Goal: Check status: Check status

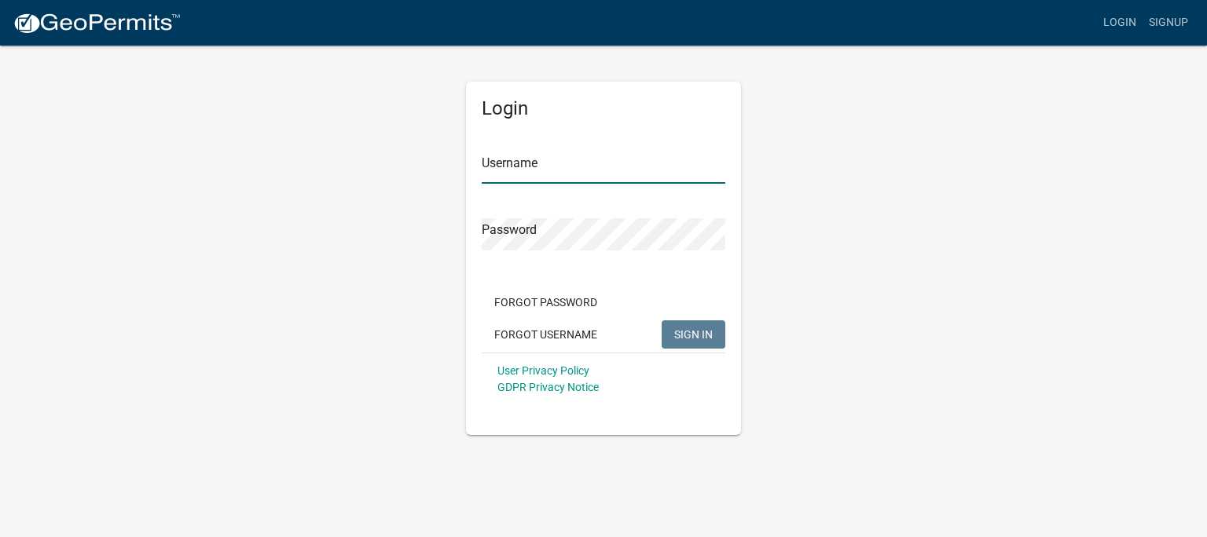
click at [543, 170] on input "Username" at bounding box center [604, 168] width 244 height 32
type input "sgtparks13"
click button "SIGN IN" at bounding box center [693, 335] width 64 height 28
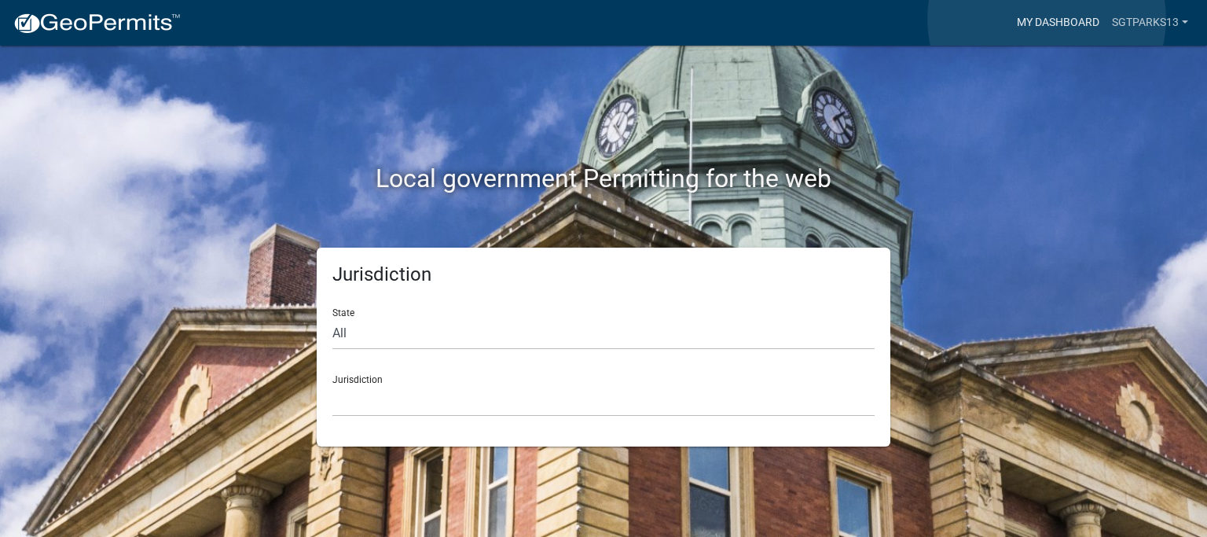
click at [1046, 19] on link "My Dashboard" at bounding box center [1057, 23] width 95 height 30
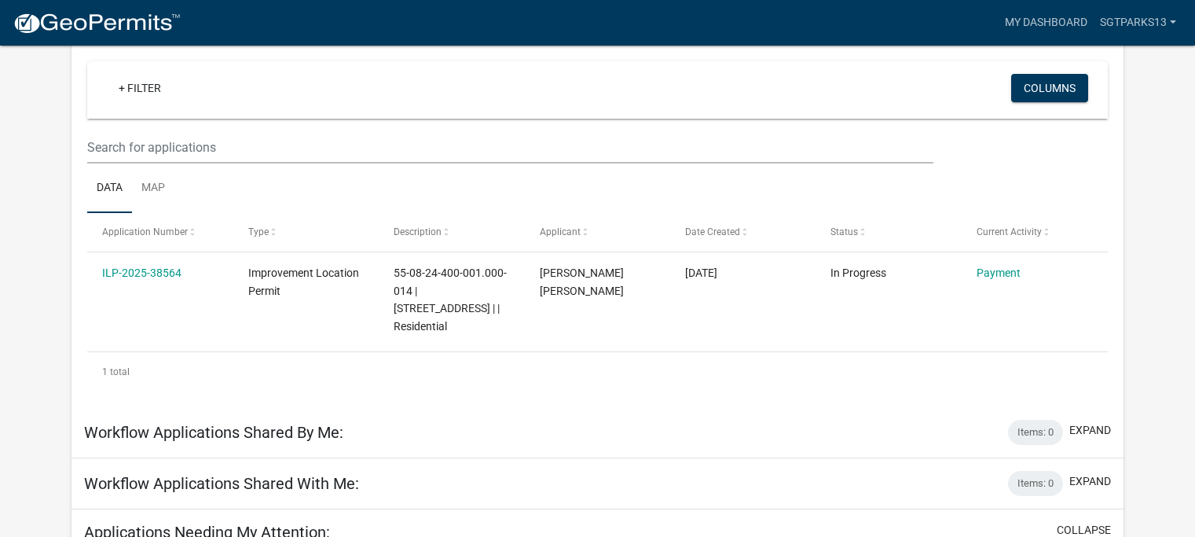
scroll to position [93, 0]
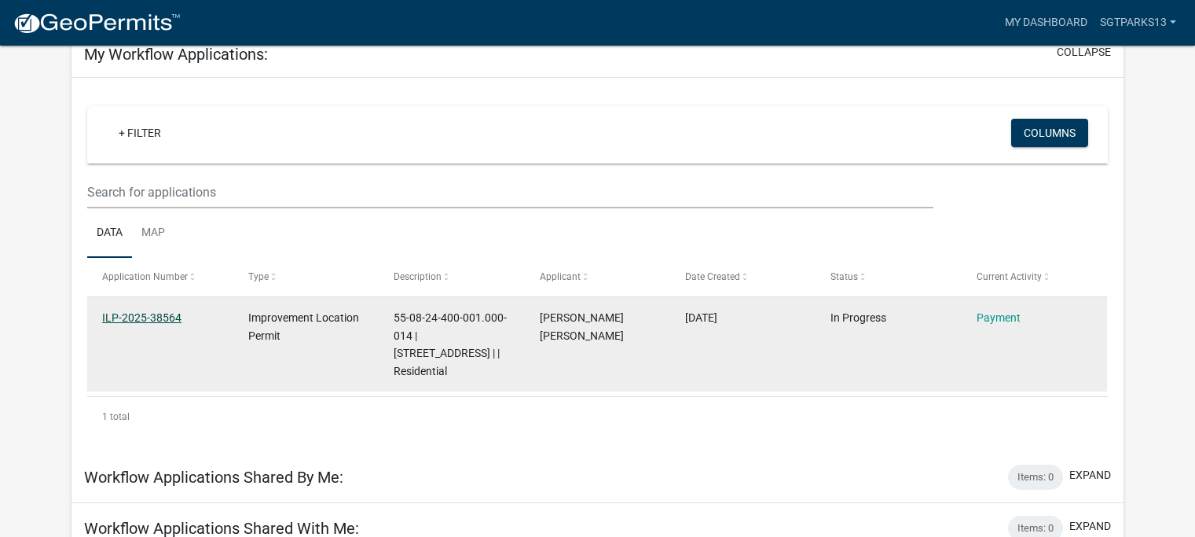
click at [115, 319] on link "ILP-2025-38564" at bounding box center [141, 317] width 79 height 13
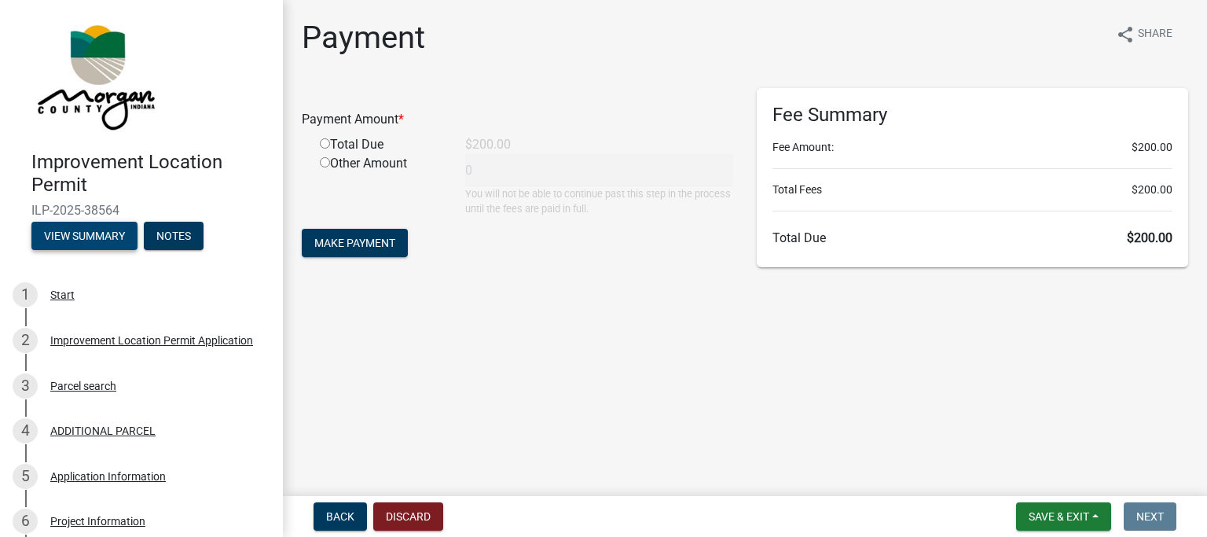
click at [90, 231] on button "View Summary" at bounding box center [84, 236] width 106 height 28
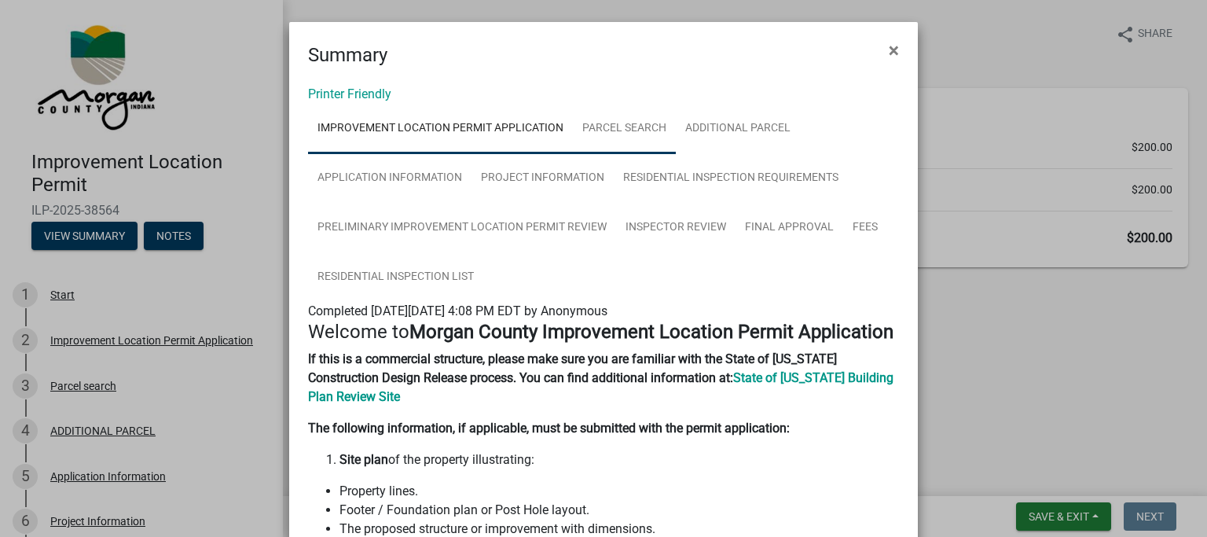
click at [623, 130] on link "Parcel search" at bounding box center [624, 129] width 103 height 50
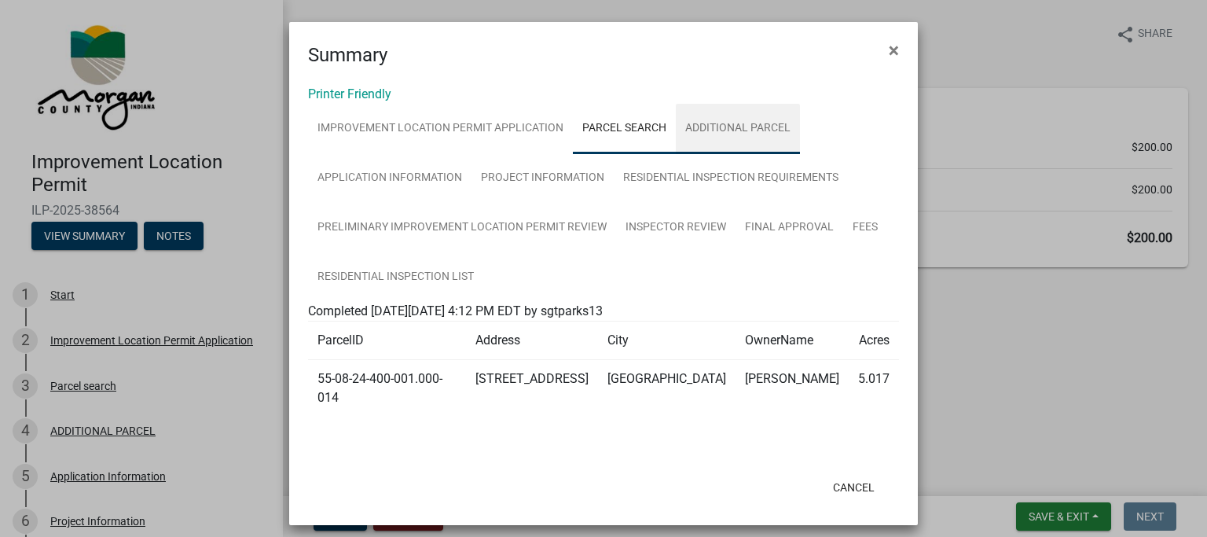
click at [709, 125] on link "ADDITIONAL PARCEL" at bounding box center [738, 129] width 124 height 50
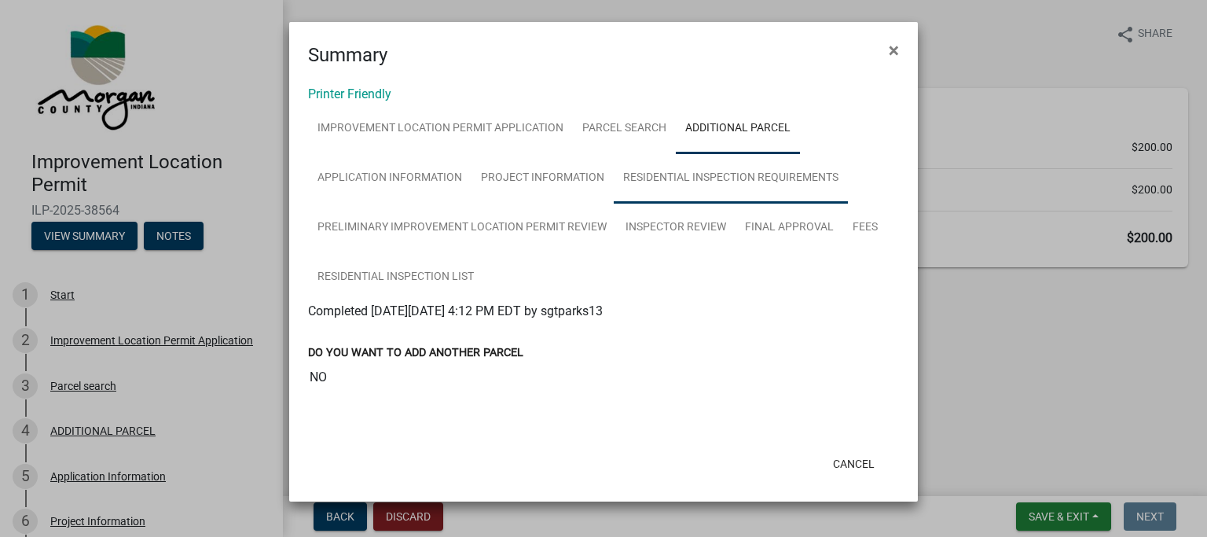
click at [683, 181] on link "Residential Inspection Requirements" at bounding box center [731, 178] width 234 height 50
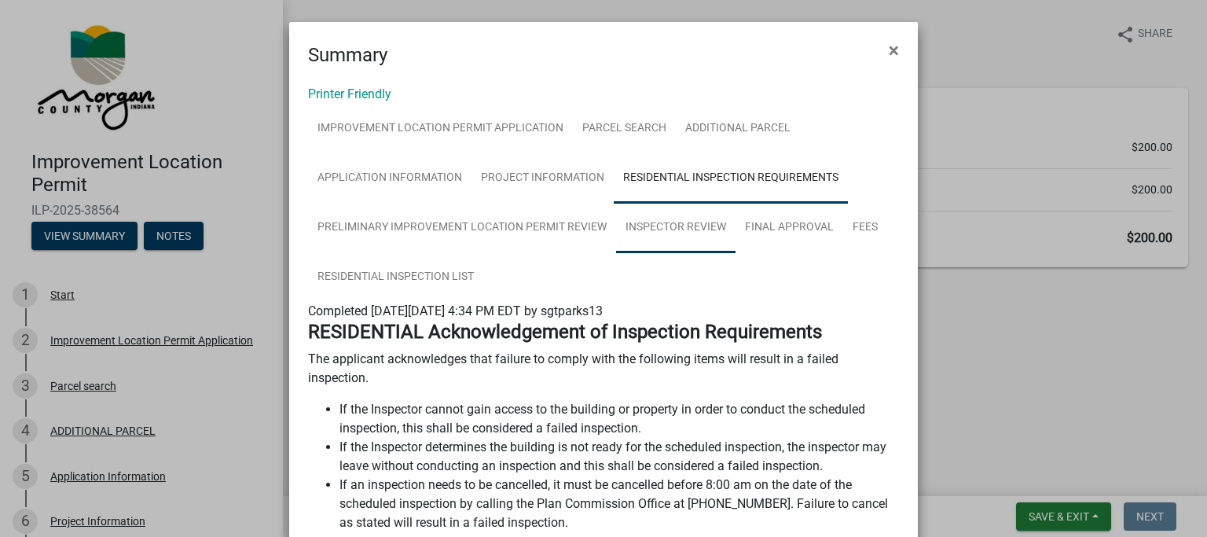
click at [687, 224] on link "Inspector Review" at bounding box center [675, 228] width 119 height 50
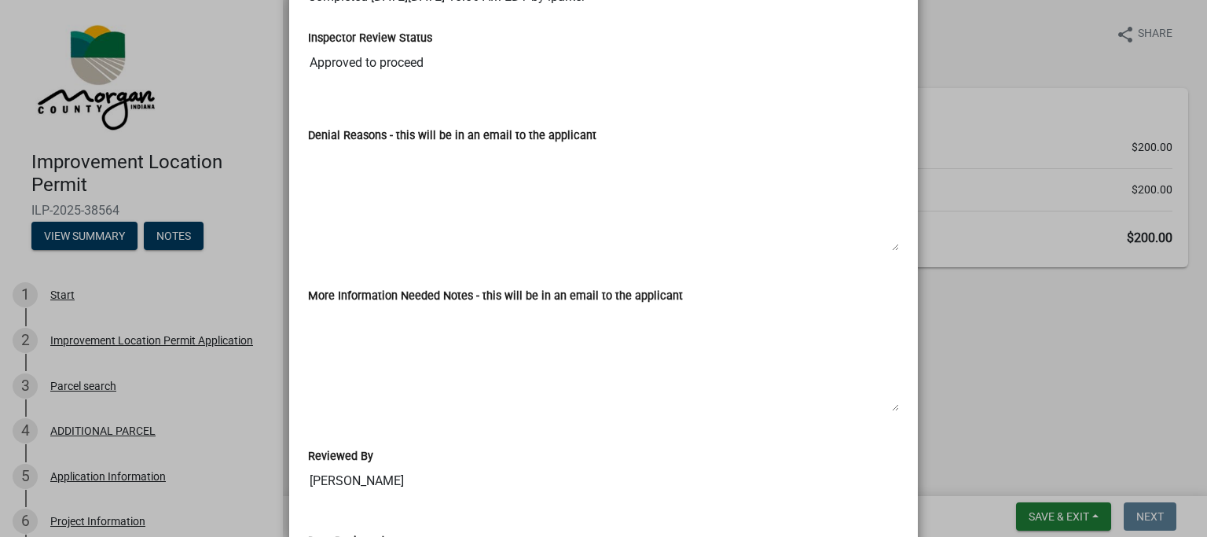
scroll to position [79, 0]
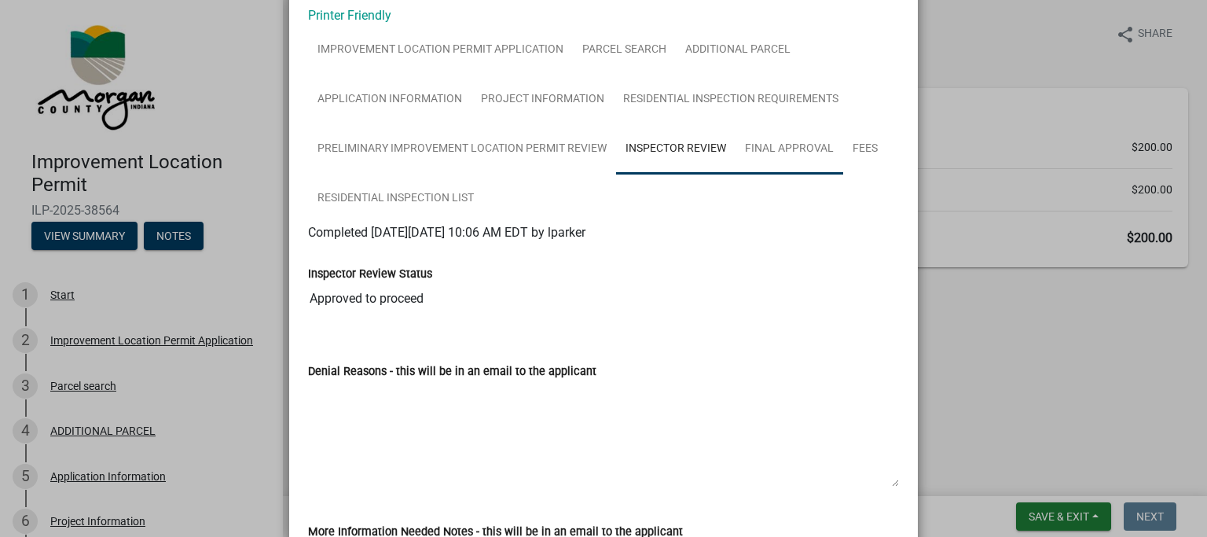
click at [778, 157] on link "Final Approval" at bounding box center [789, 149] width 108 height 50
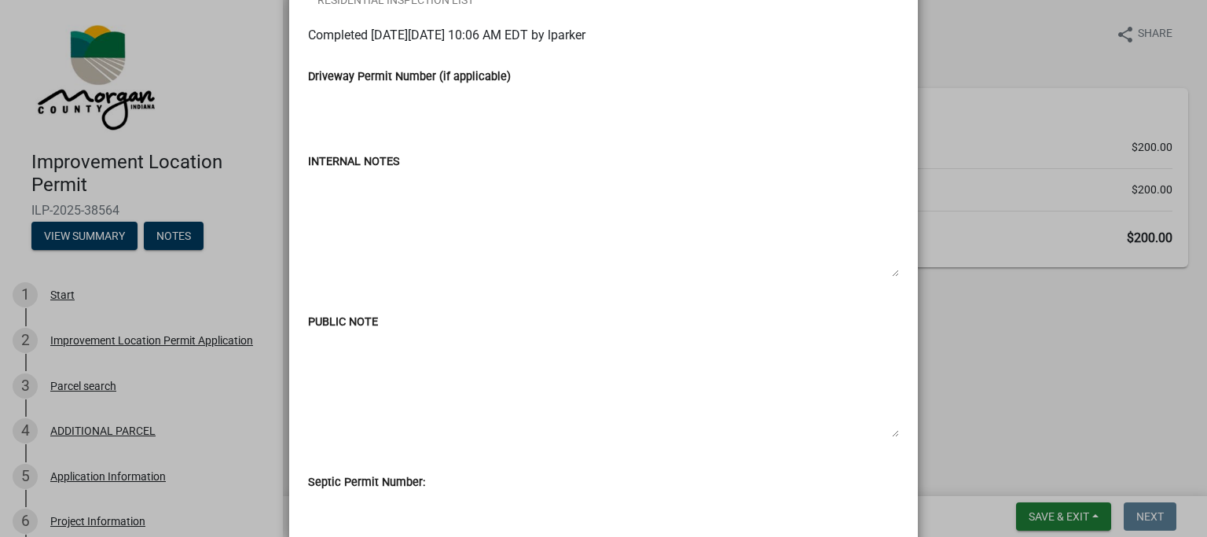
scroll to position [0, 0]
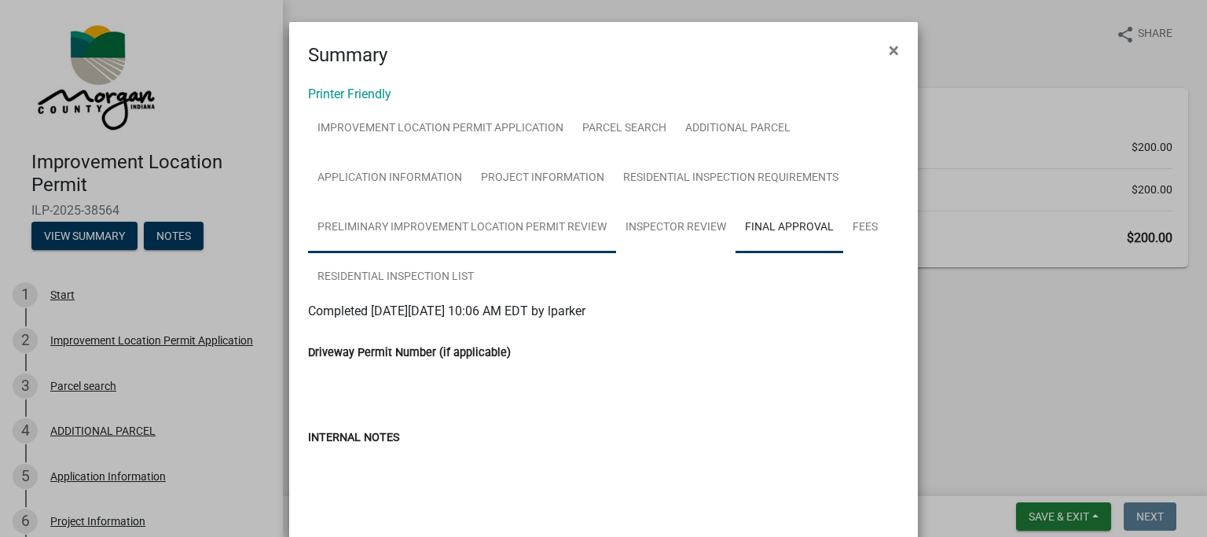
click at [479, 231] on link "Preliminary Improvement Location Permit Review" at bounding box center [462, 228] width 308 height 50
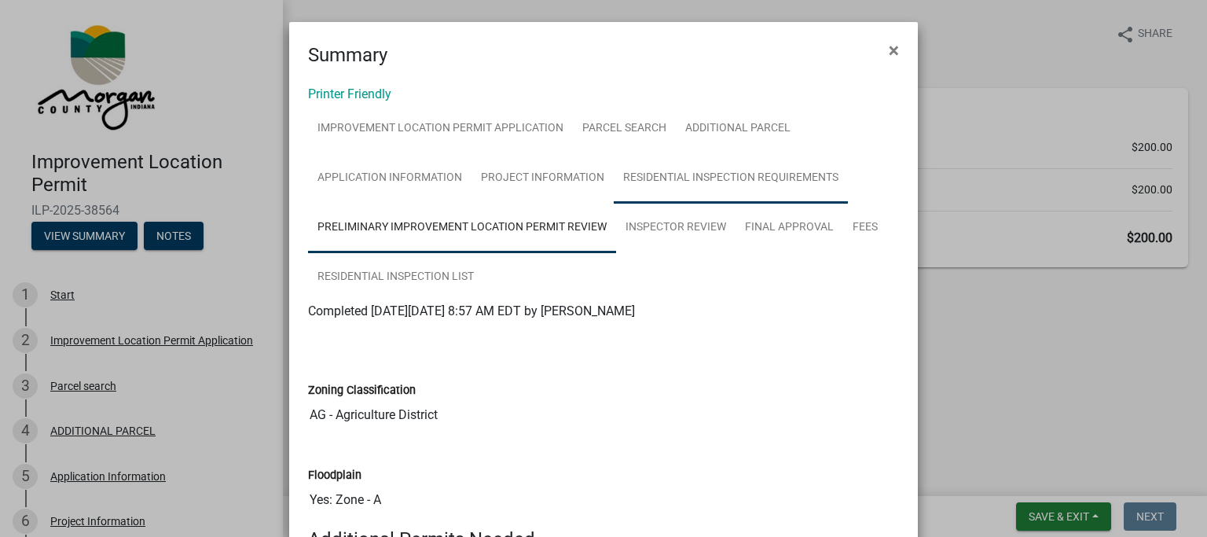
click at [654, 178] on link "Residential Inspection Requirements" at bounding box center [731, 178] width 234 height 50
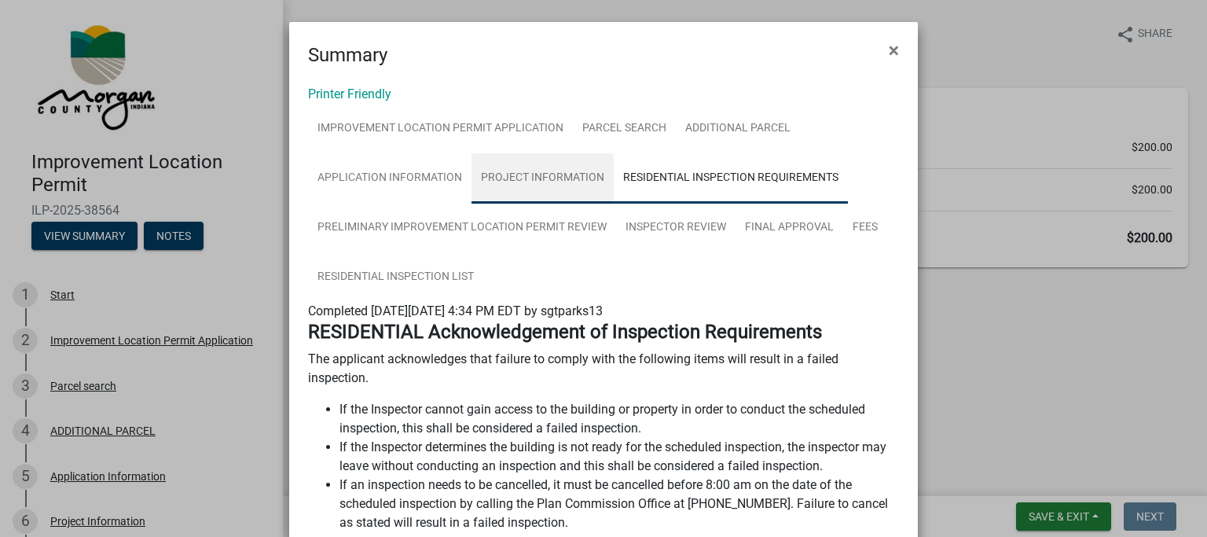
click at [550, 181] on link "Project Information" at bounding box center [542, 178] width 142 height 50
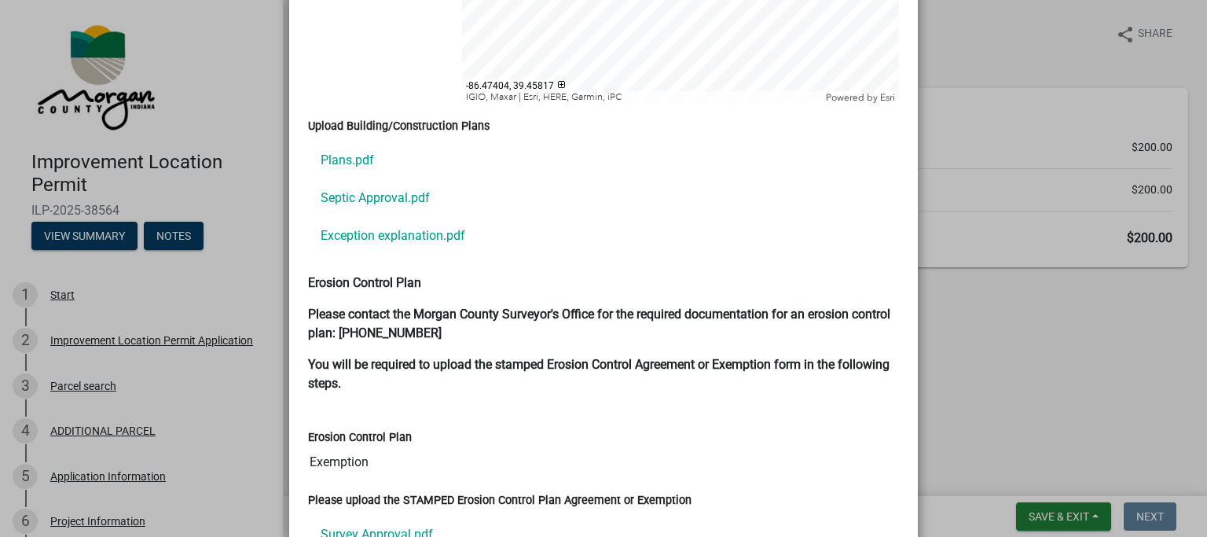
scroll to position [3384, 0]
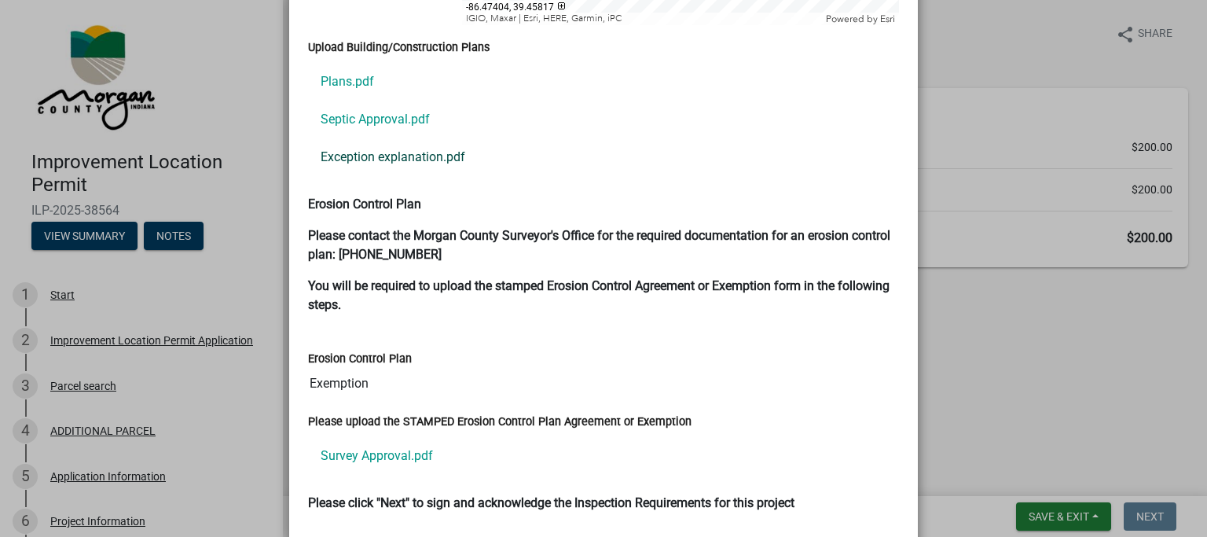
click at [427, 141] on link "Exception explanation.pdf" at bounding box center [603, 157] width 591 height 38
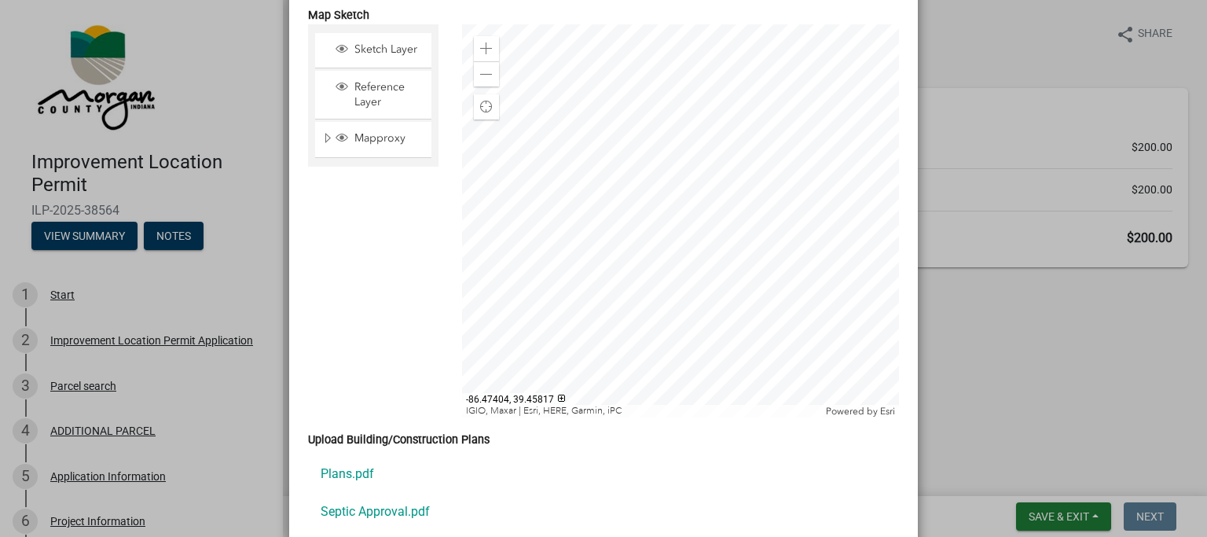
scroll to position [3471, 0]
